Goal: Task Accomplishment & Management: Use online tool/utility

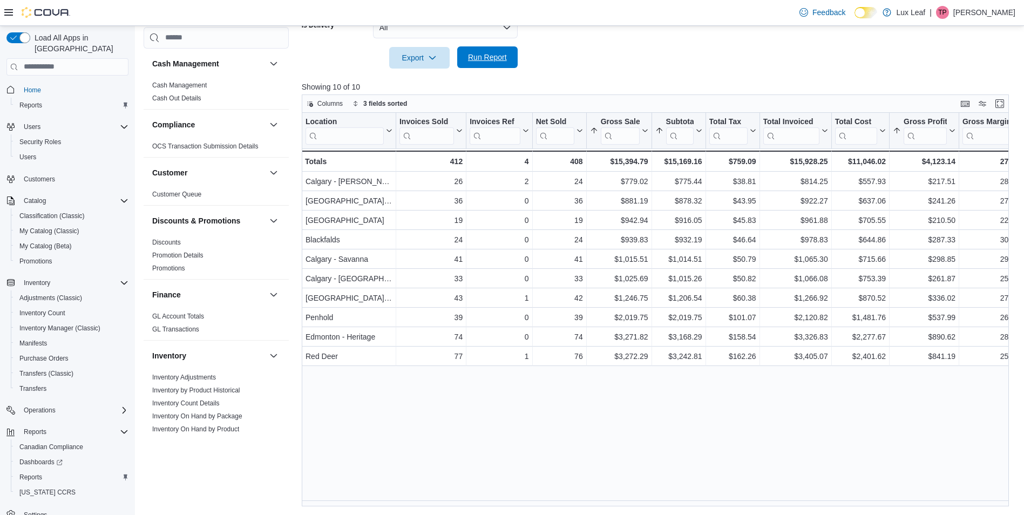
scroll to position [602, 0]
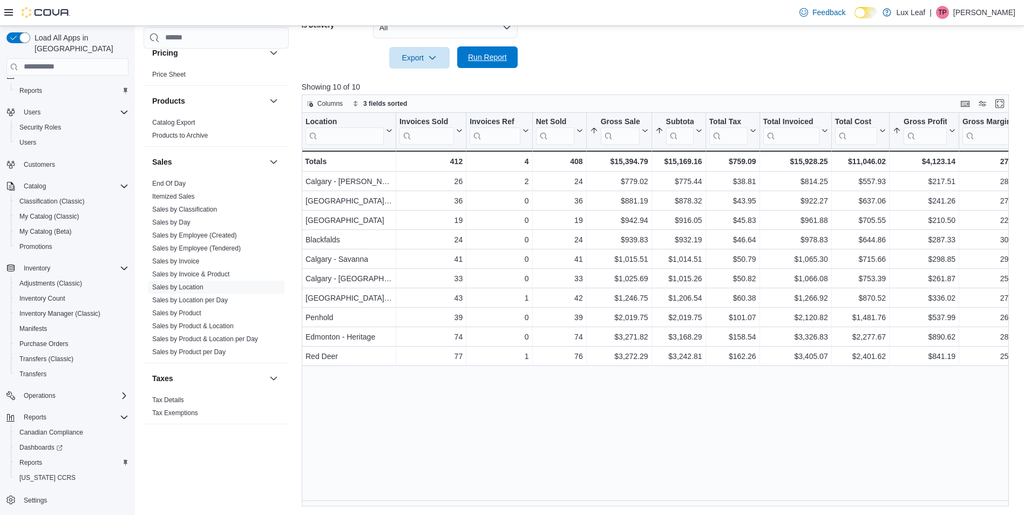
click at [493, 56] on span "Run Report" at bounding box center [487, 57] width 39 height 11
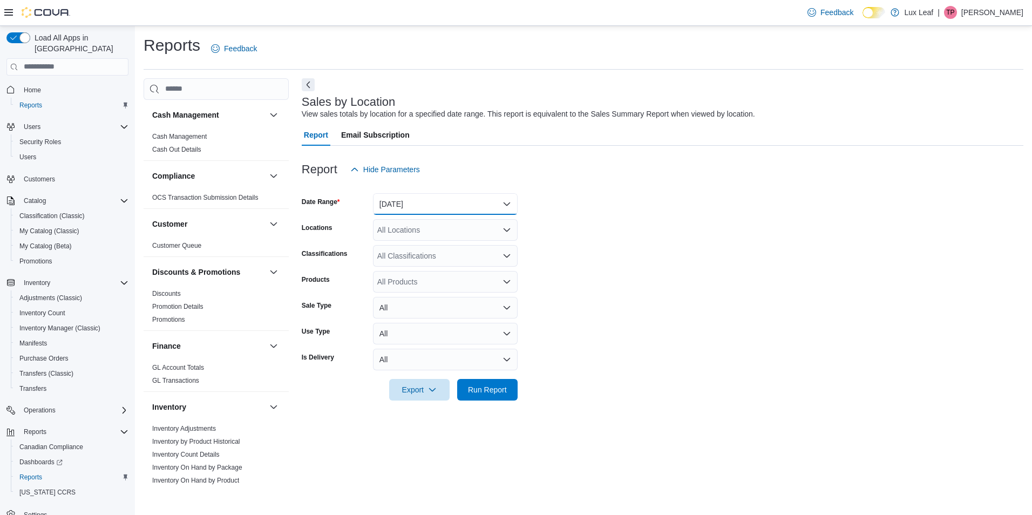
click at [448, 202] on button "[DATE]" at bounding box center [445, 204] width 145 height 22
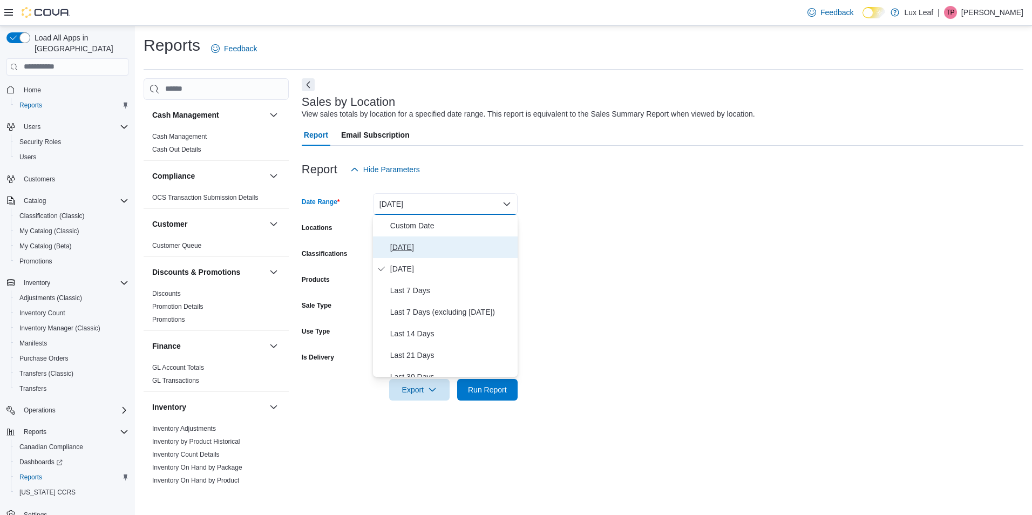
click at [442, 244] on span "[DATE]" at bounding box center [451, 247] width 123 height 13
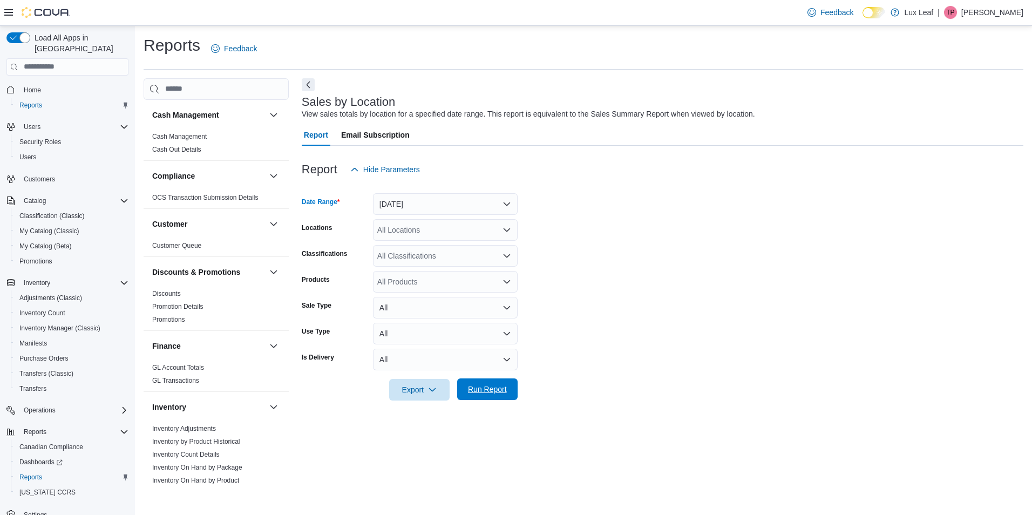
click at [495, 385] on span "Run Report" at bounding box center [487, 389] width 39 height 11
